Goal: Check status: Check status

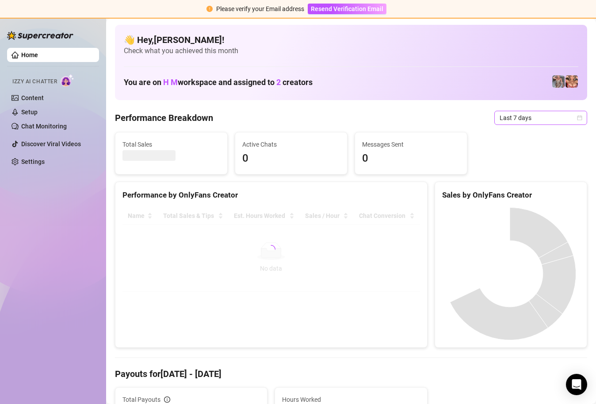
click at [577, 116] on icon "calendar" at bounding box center [579, 117] width 5 height 5
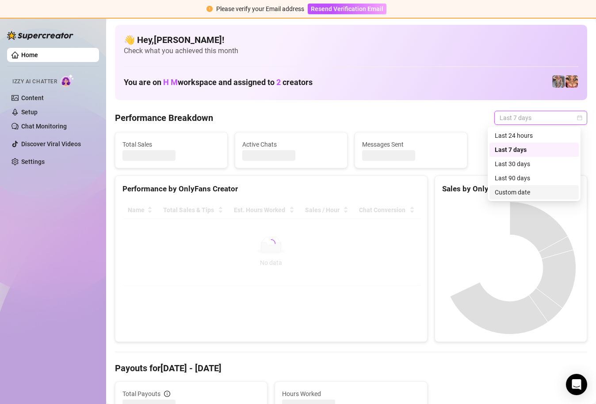
click at [532, 189] on div "Custom date" at bounding box center [534, 192] width 79 height 10
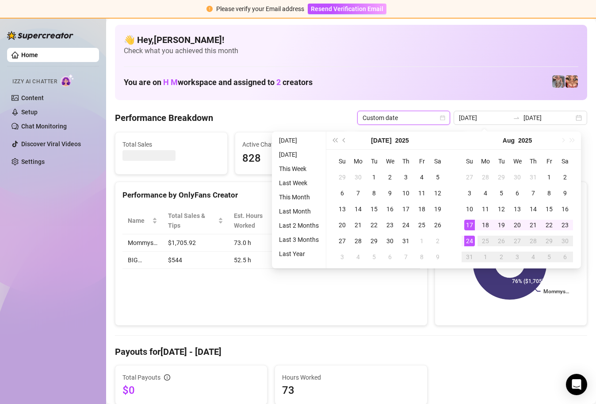
type input "[DATE]"
click at [469, 242] on div "24" at bounding box center [470, 240] width 11 height 11
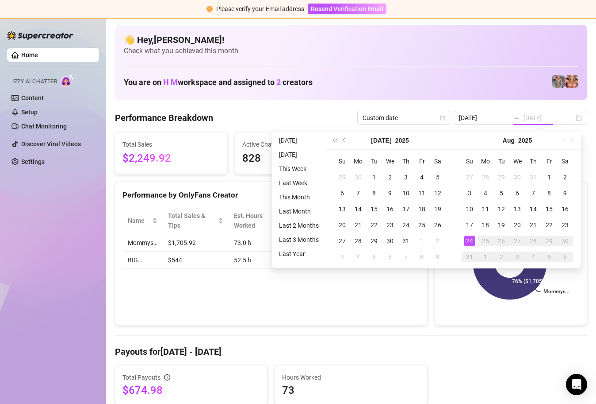
click at [470, 242] on div "24" at bounding box center [470, 240] width 11 height 11
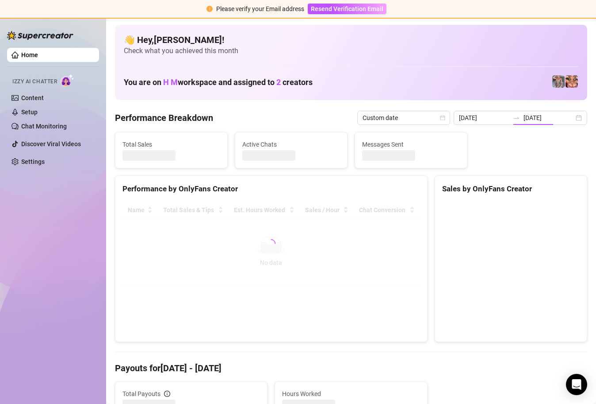
type input "[DATE]"
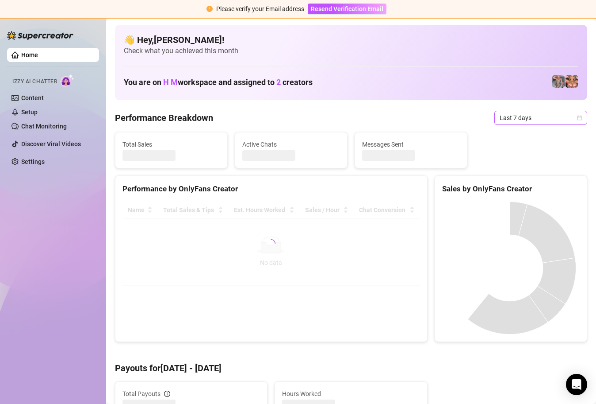
click at [570, 120] on span "Last 7 days" at bounding box center [541, 117] width 82 height 13
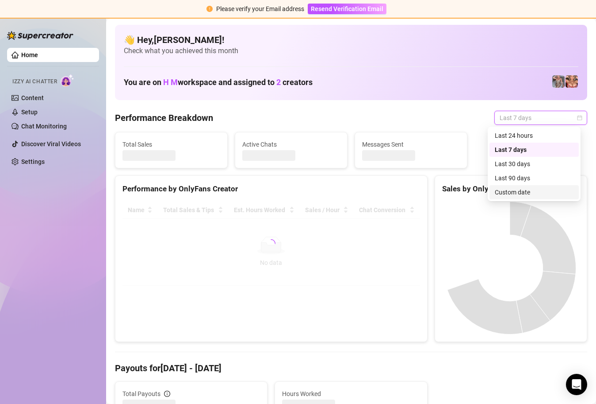
click at [535, 191] on div "Custom date" at bounding box center [534, 192] width 79 height 10
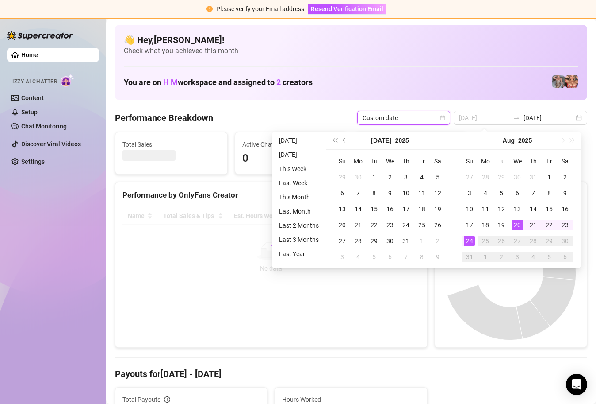
type input "[DATE]"
click at [469, 237] on div "24" at bounding box center [470, 240] width 11 height 11
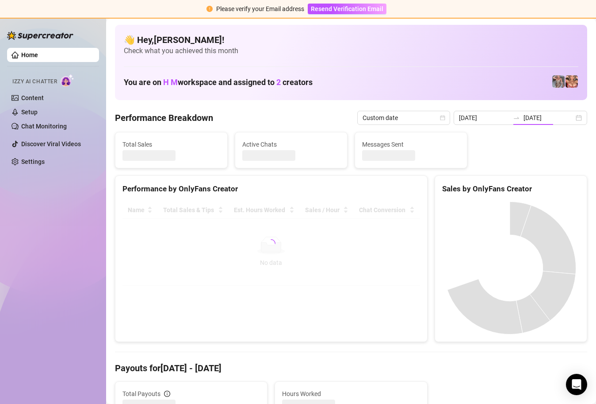
type input "[DATE]"
click at [577, 118] on icon "calendar" at bounding box center [579, 117] width 5 height 5
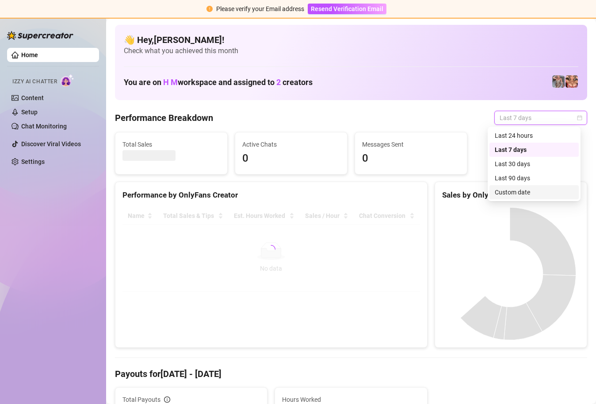
click at [531, 192] on div "Custom date" at bounding box center [534, 192] width 79 height 10
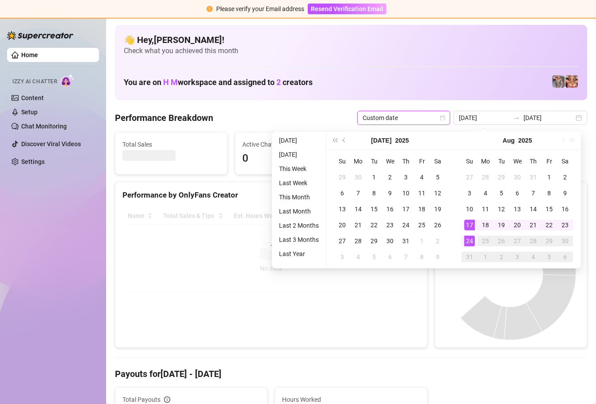
type input "[DATE]"
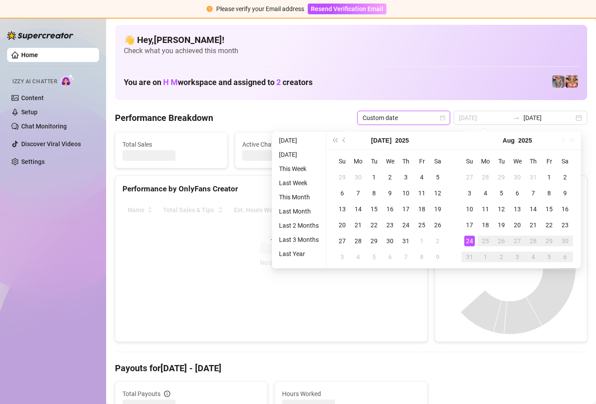
click at [471, 237] on div "24" at bounding box center [470, 240] width 11 height 11
type input "[DATE]"
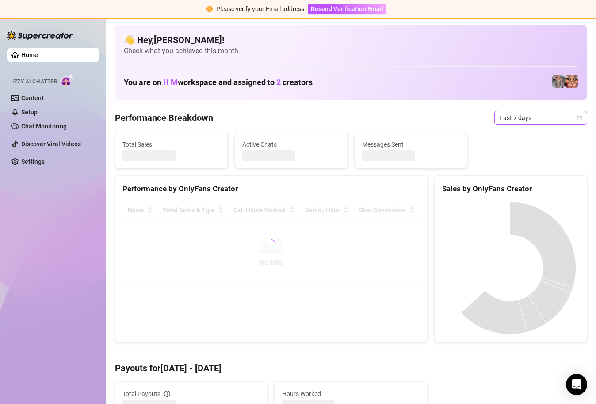
click at [567, 117] on span "Last 7 days" at bounding box center [541, 117] width 82 height 13
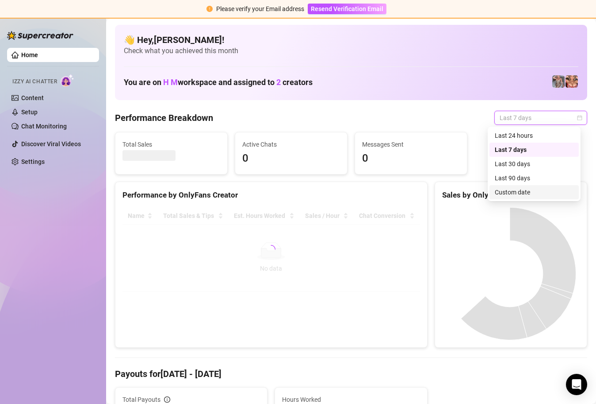
click at [527, 187] on div "Custom date" at bounding box center [534, 192] width 79 height 10
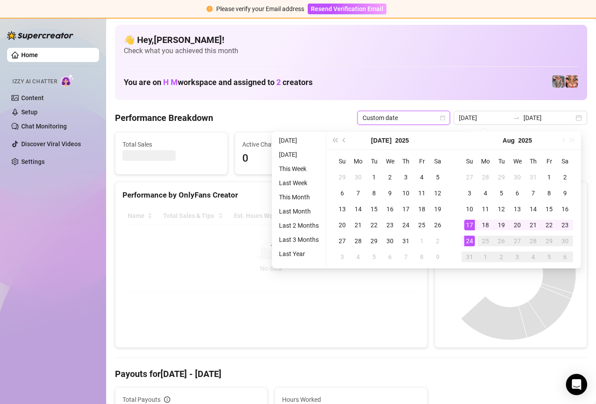
type input "[DATE]"
click at [471, 240] on div "24" at bounding box center [470, 240] width 11 height 11
type input "[DATE]"
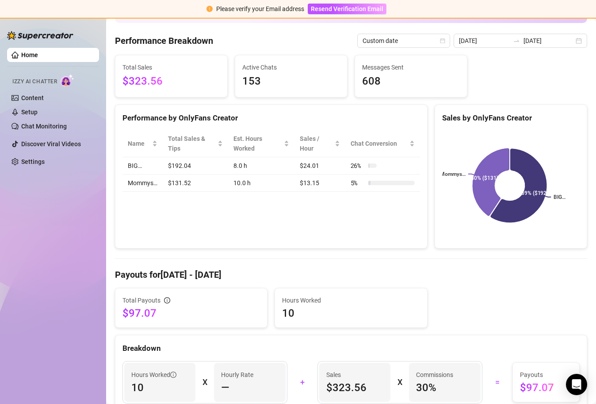
scroll to position [75, 0]
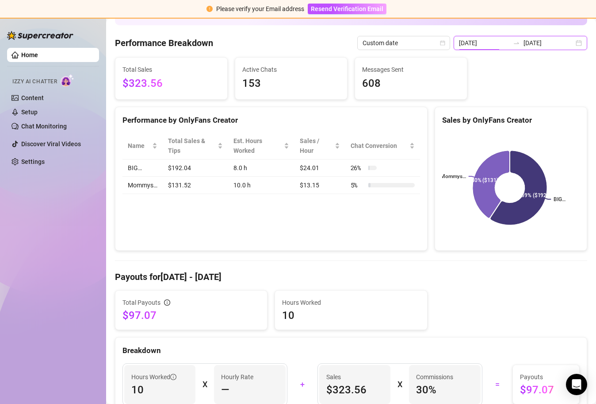
click at [493, 42] on input "[DATE]" at bounding box center [484, 43] width 50 height 10
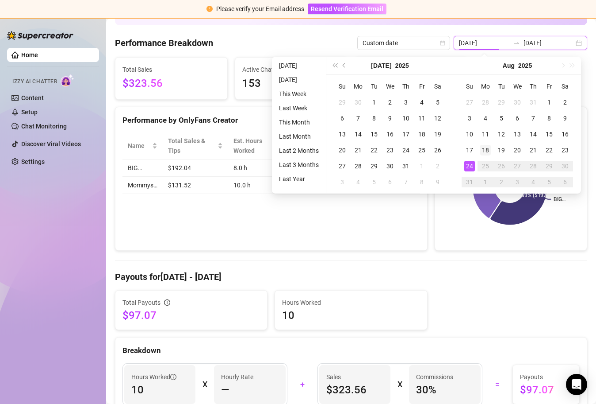
type input "[DATE]"
click at [484, 150] on div "18" at bounding box center [486, 150] width 11 height 11
click at [470, 165] on div "24" at bounding box center [470, 166] width 11 height 11
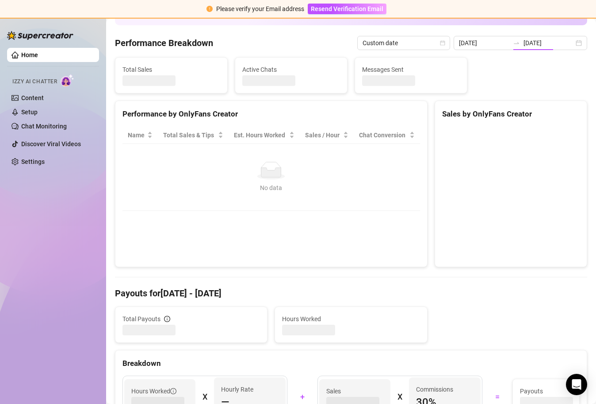
type input "[DATE]"
